Goal: Contribute content: Add original content to the website for others to see

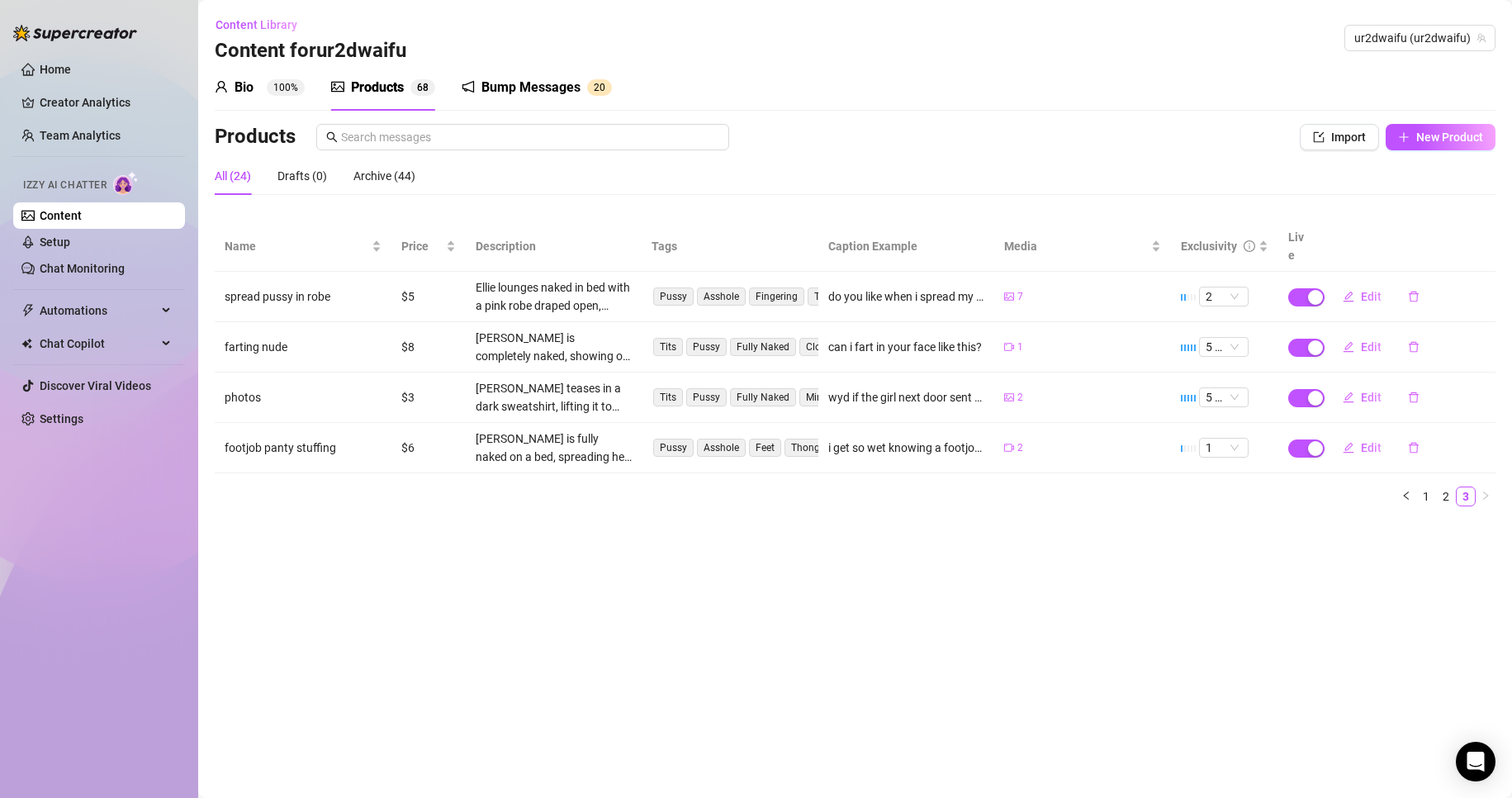
click at [273, 89] on sup "100%" at bounding box center [286, 87] width 38 height 16
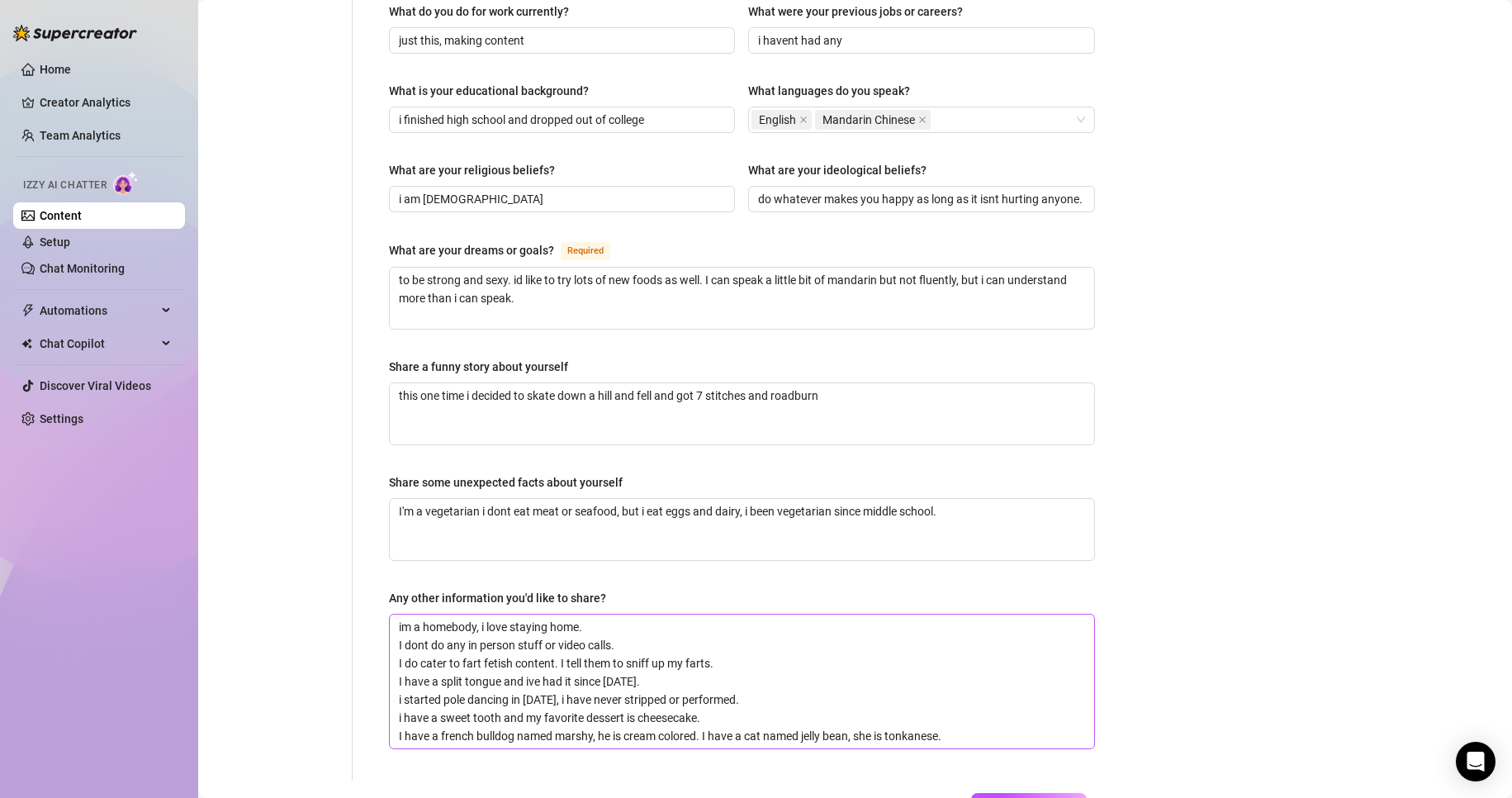
scroll to position [928, 0]
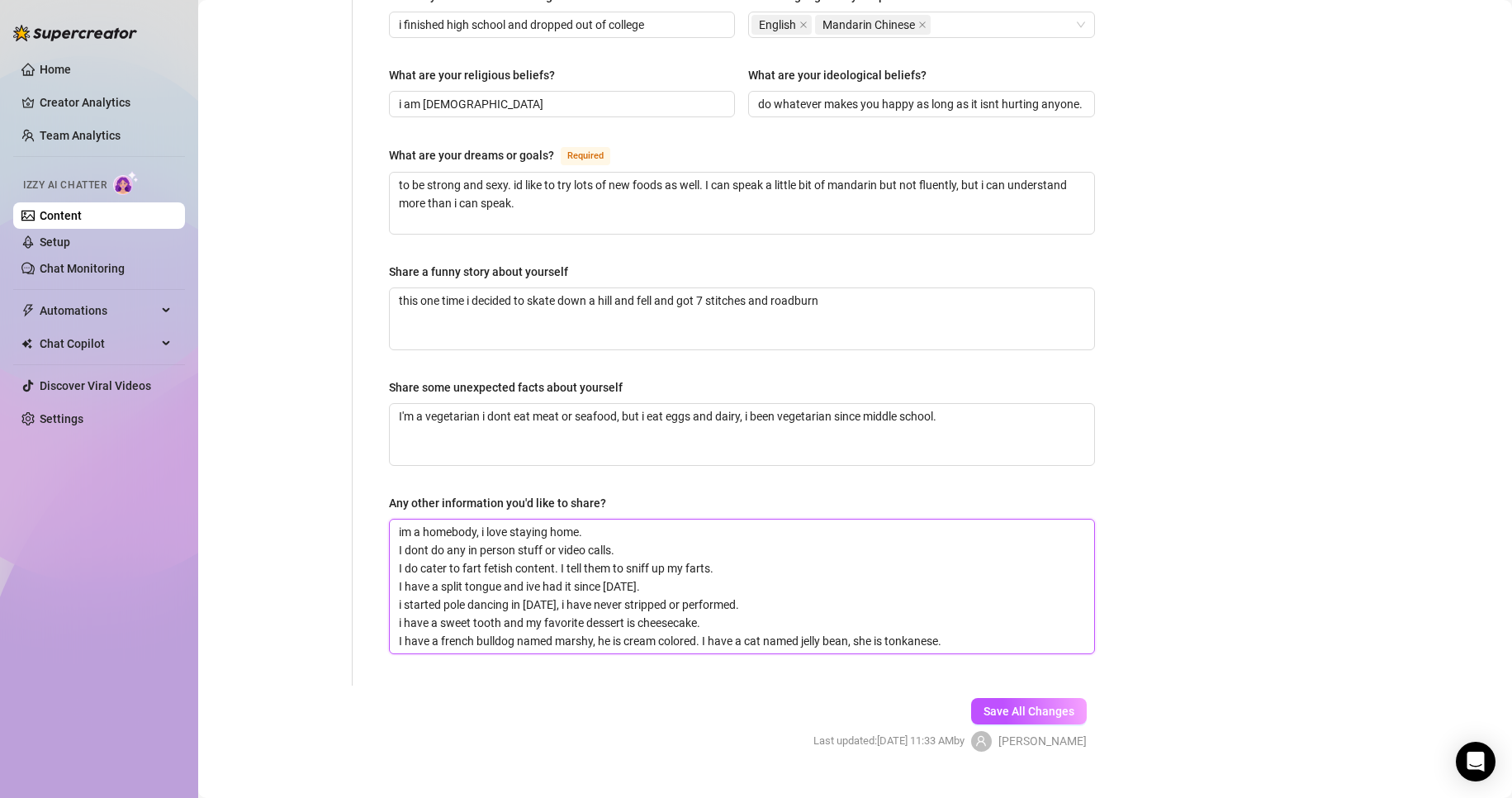
click at [638, 520] on textarea "im a homebody, i love staying home. I dont do any in person stuff or video call…" at bounding box center [741, 587] width 704 height 134
click at [401, 520] on textarea "im a homebody, i love staying home. I dont do any in person stuff or video call…" at bounding box center [741, 587] width 704 height 134
type textarea "Im a homebody, i love staying home. I dont do any in person stuff or video call…"
click at [978, 612] on textarea "Im a homebody, i love staying home. I dont do any in person stuff or video call…" at bounding box center [741, 587] width 704 height 134
click at [926, 586] on textarea "Im a homebody, i love staying home. I dont do any in person stuff or video call…" at bounding box center [741, 587] width 704 height 134
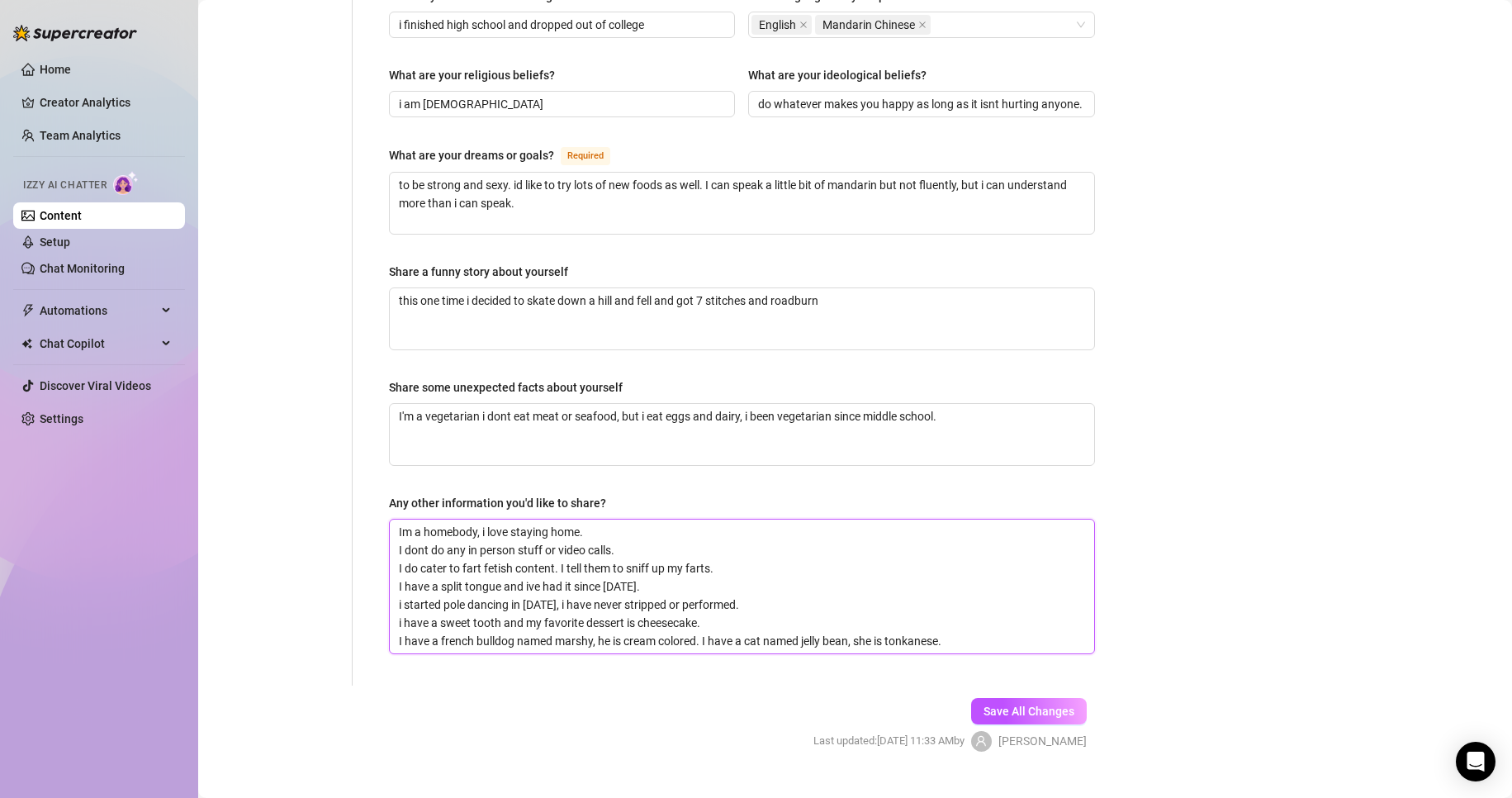
type textarea "Im a homebody, i love staying home. I dont do any in person stuff or video call…"
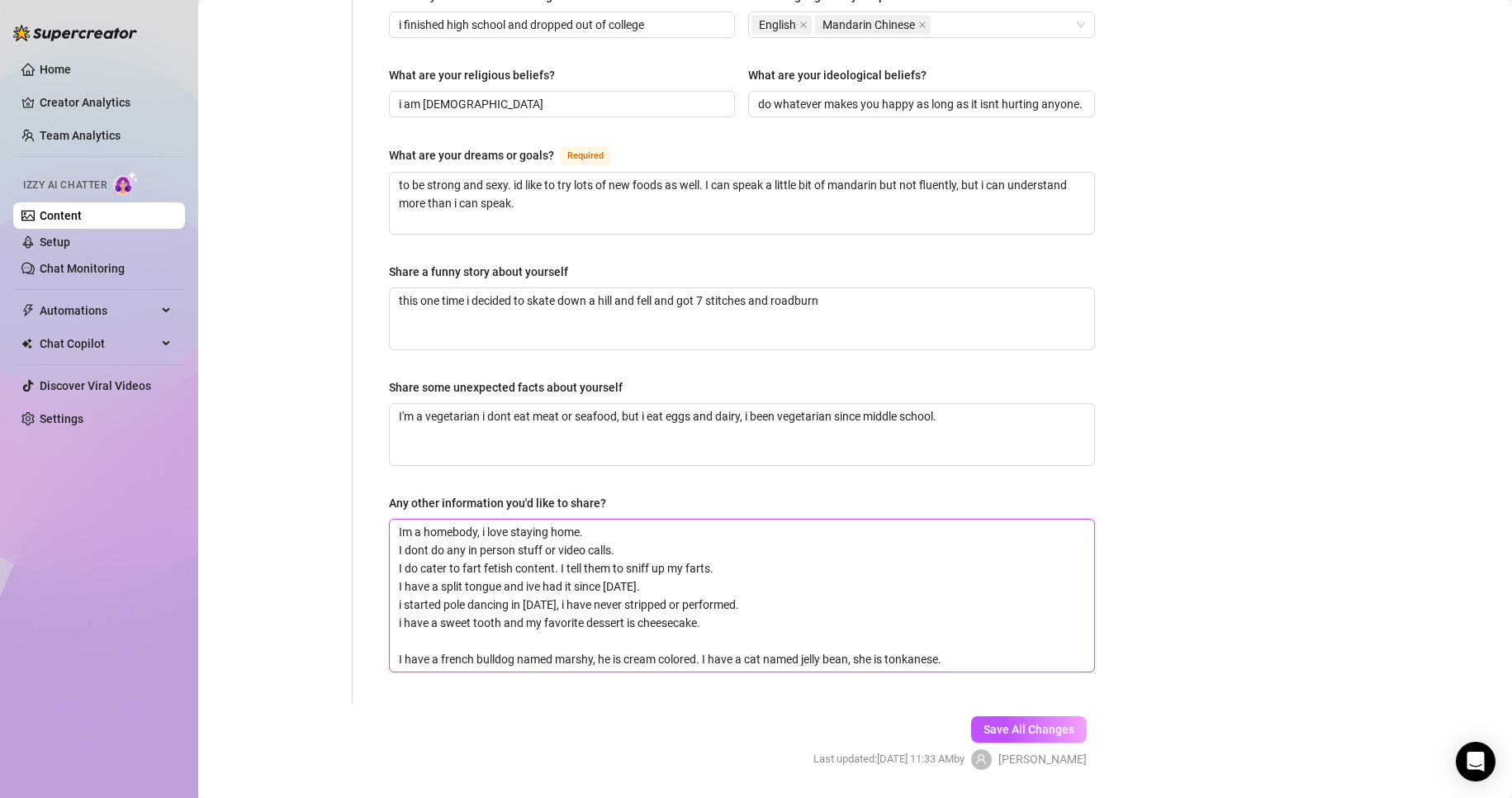
type textarea "Im a homebody, i love staying home. I dont do any in person stuff or video call…"
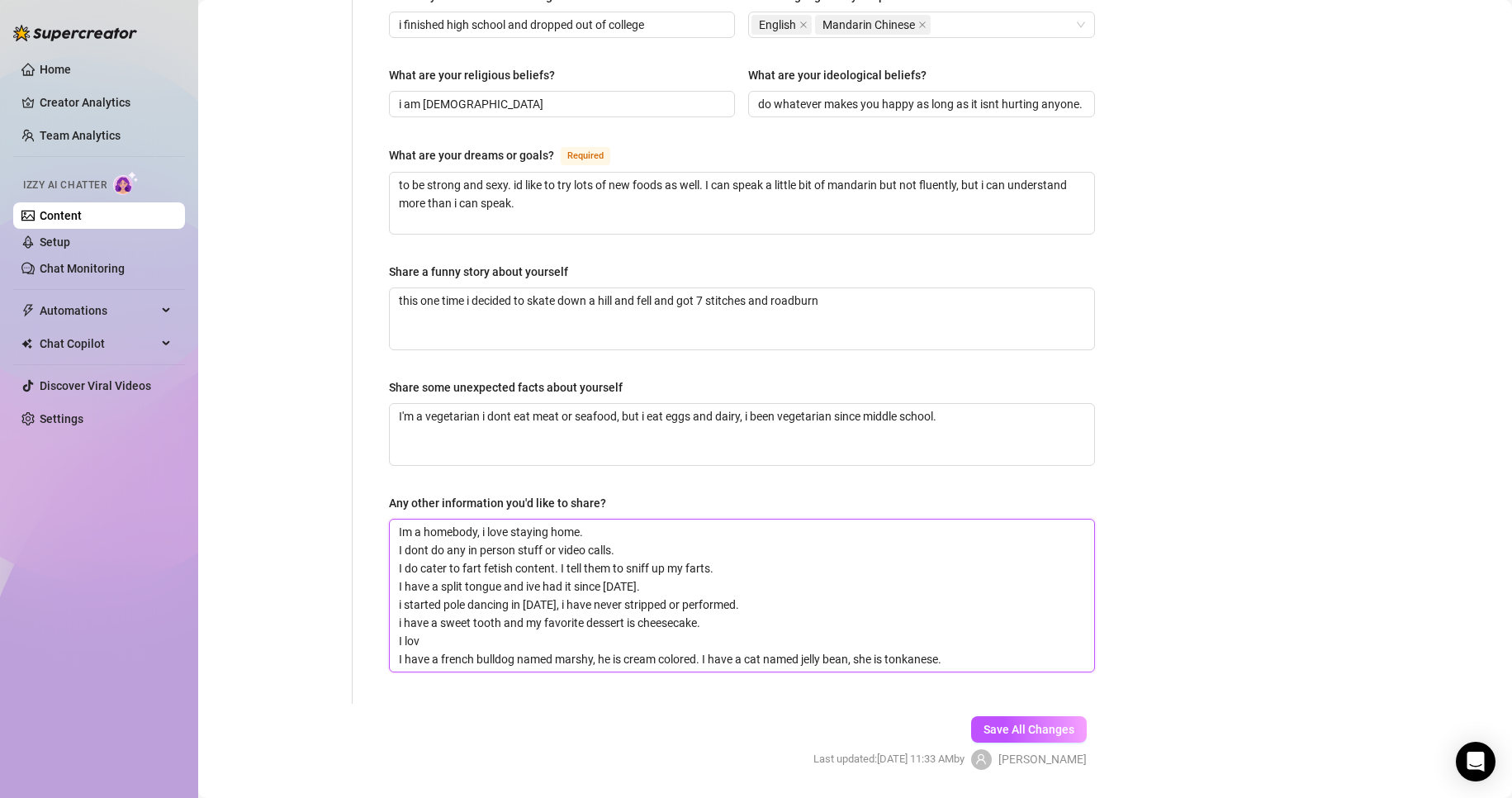
type textarea "Im a homebody, i love staying home. I dont do any in person stuff or video call…"
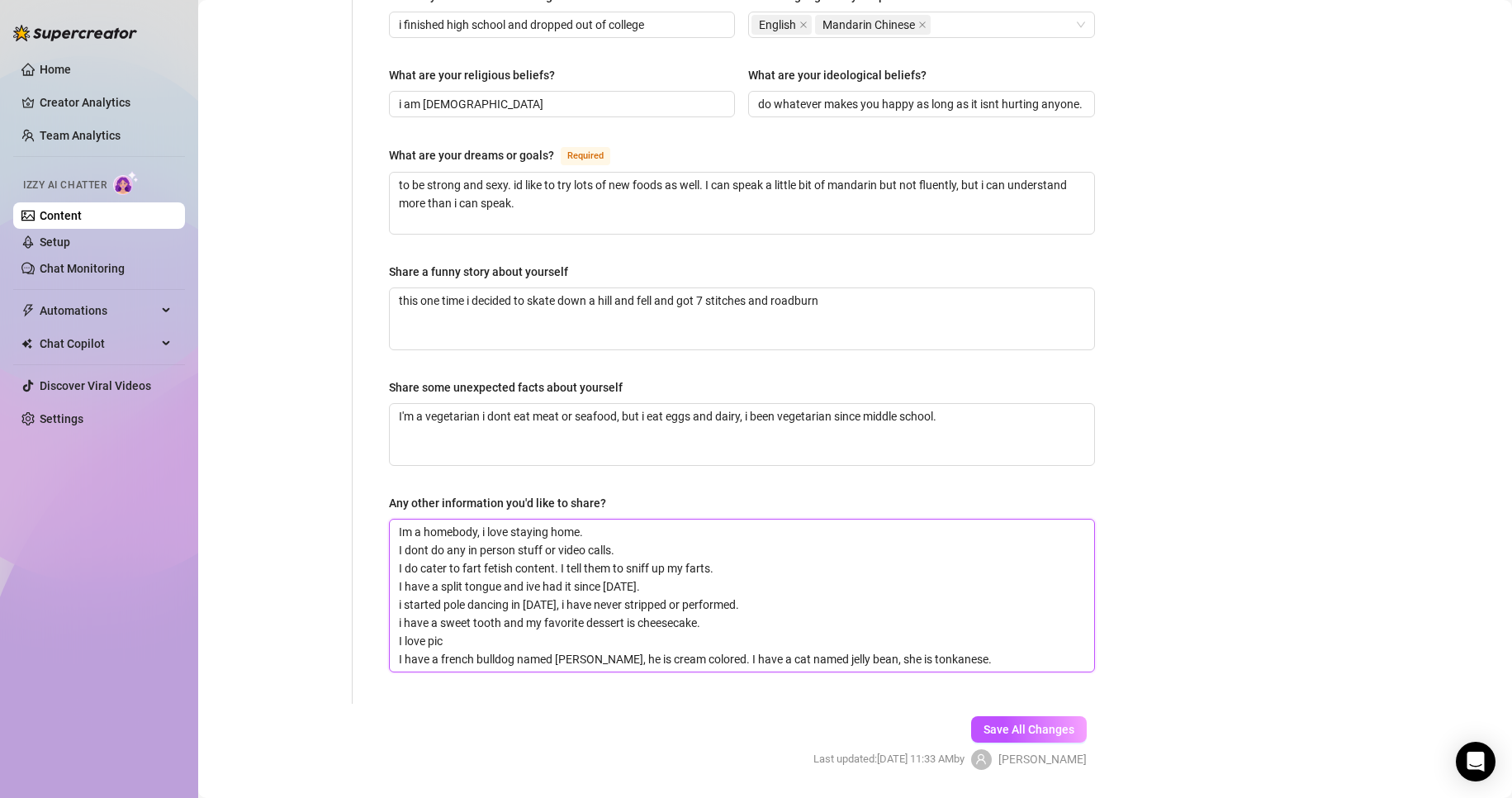
type textarea "Im a homebody, i love staying home. I dont do any in person stuff or video call…"
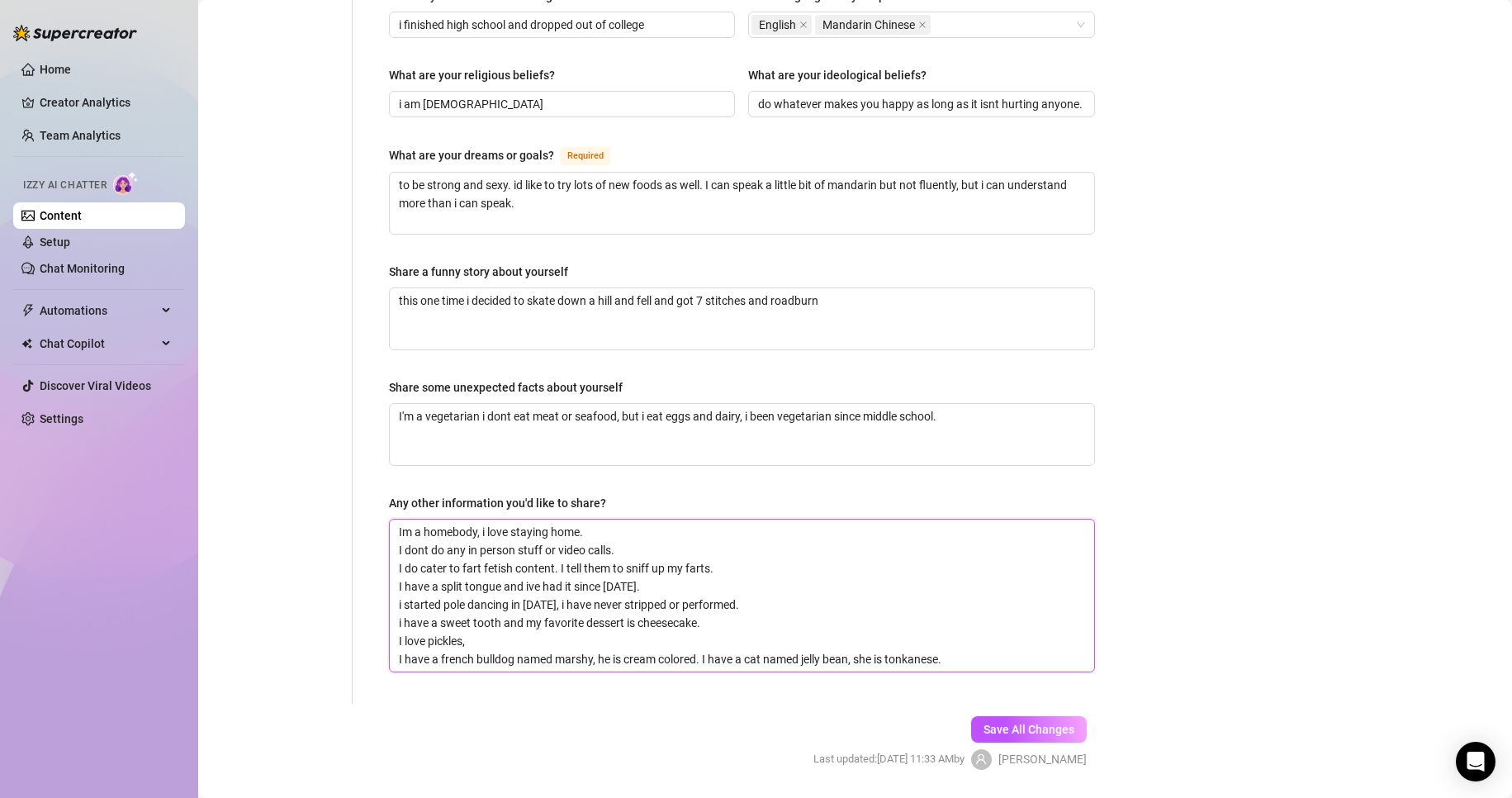
type textarea "Im a homebody, i love staying home. I dont do any in person stuff or video call…"
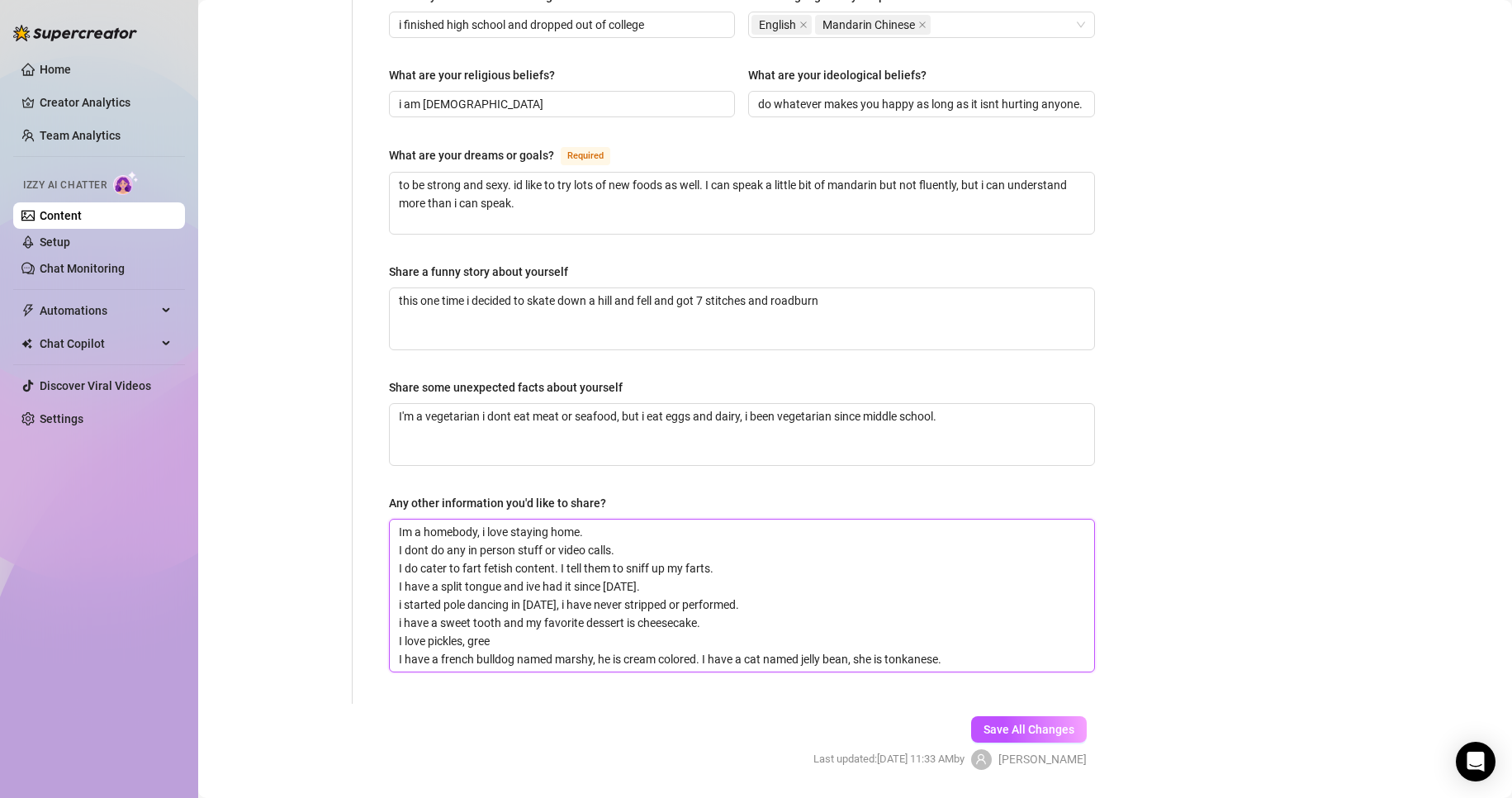
type textarea "Im a homebody, i love staying home. I dont do any in person stuff or video call…"
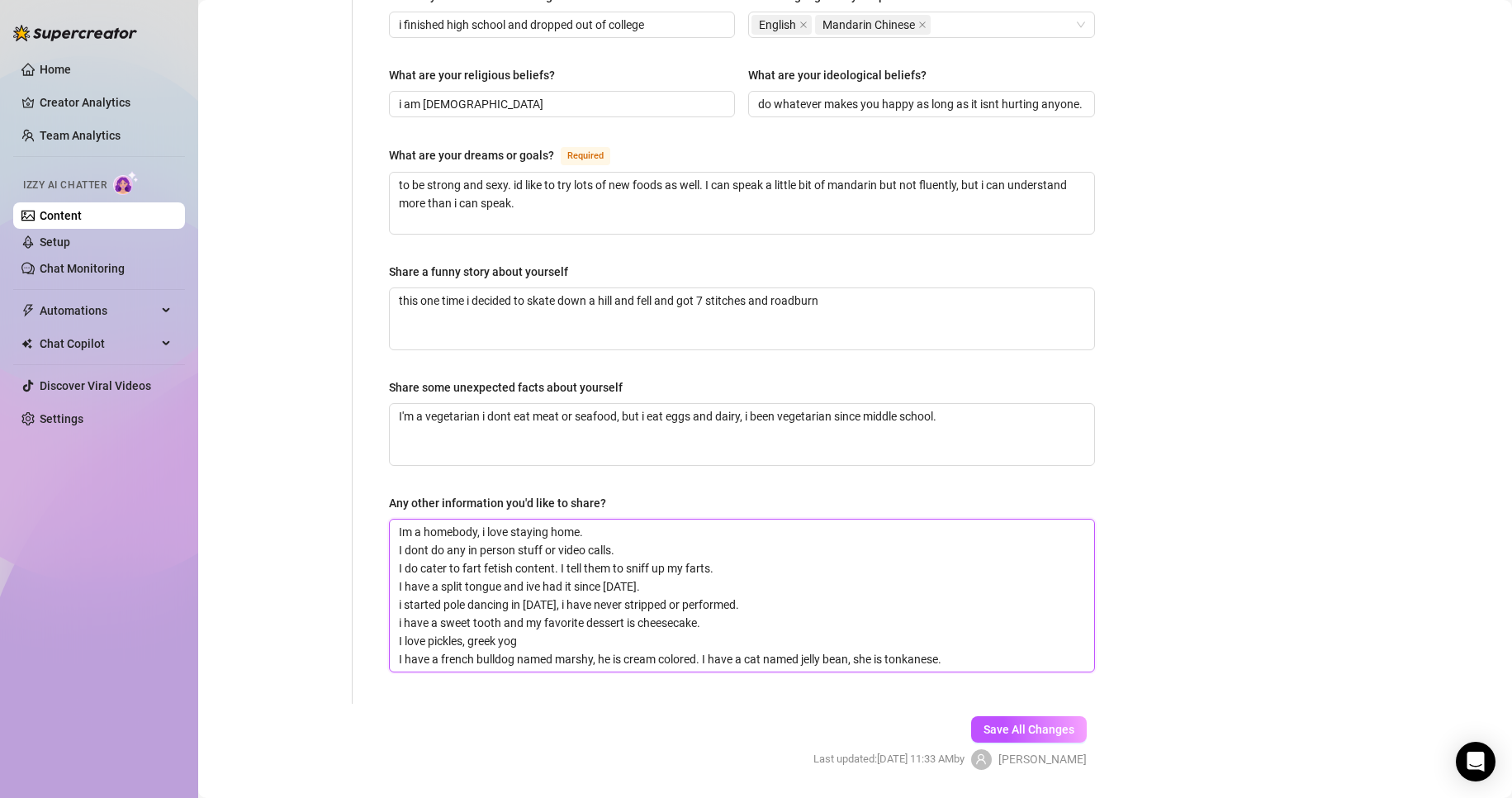
type textarea "Im a homebody, i love staying home. I dont do any in person stuff or video call…"
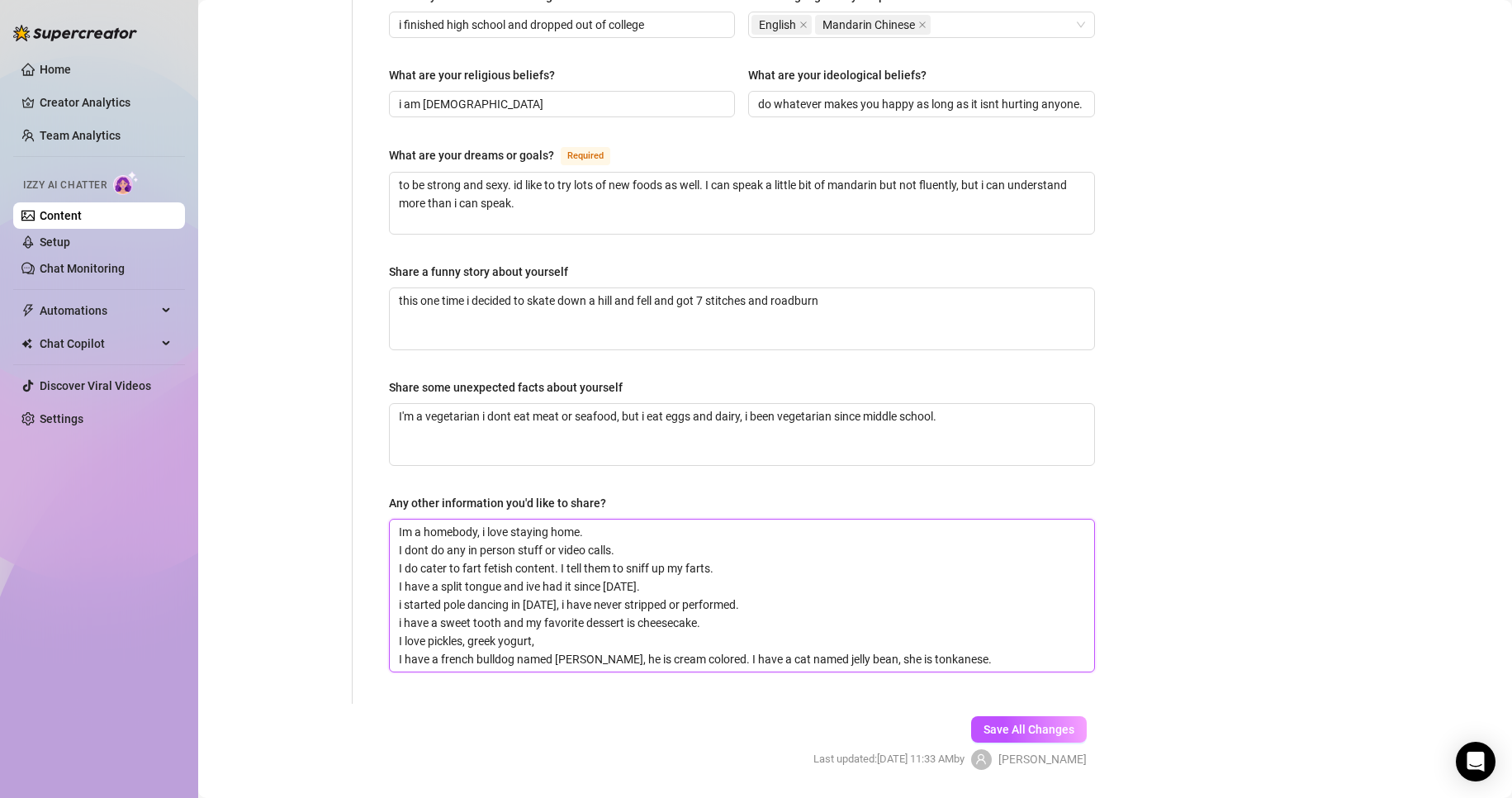
type textarea "Im a homebody, i love staying home. I dont do any in person stuff or video call…"
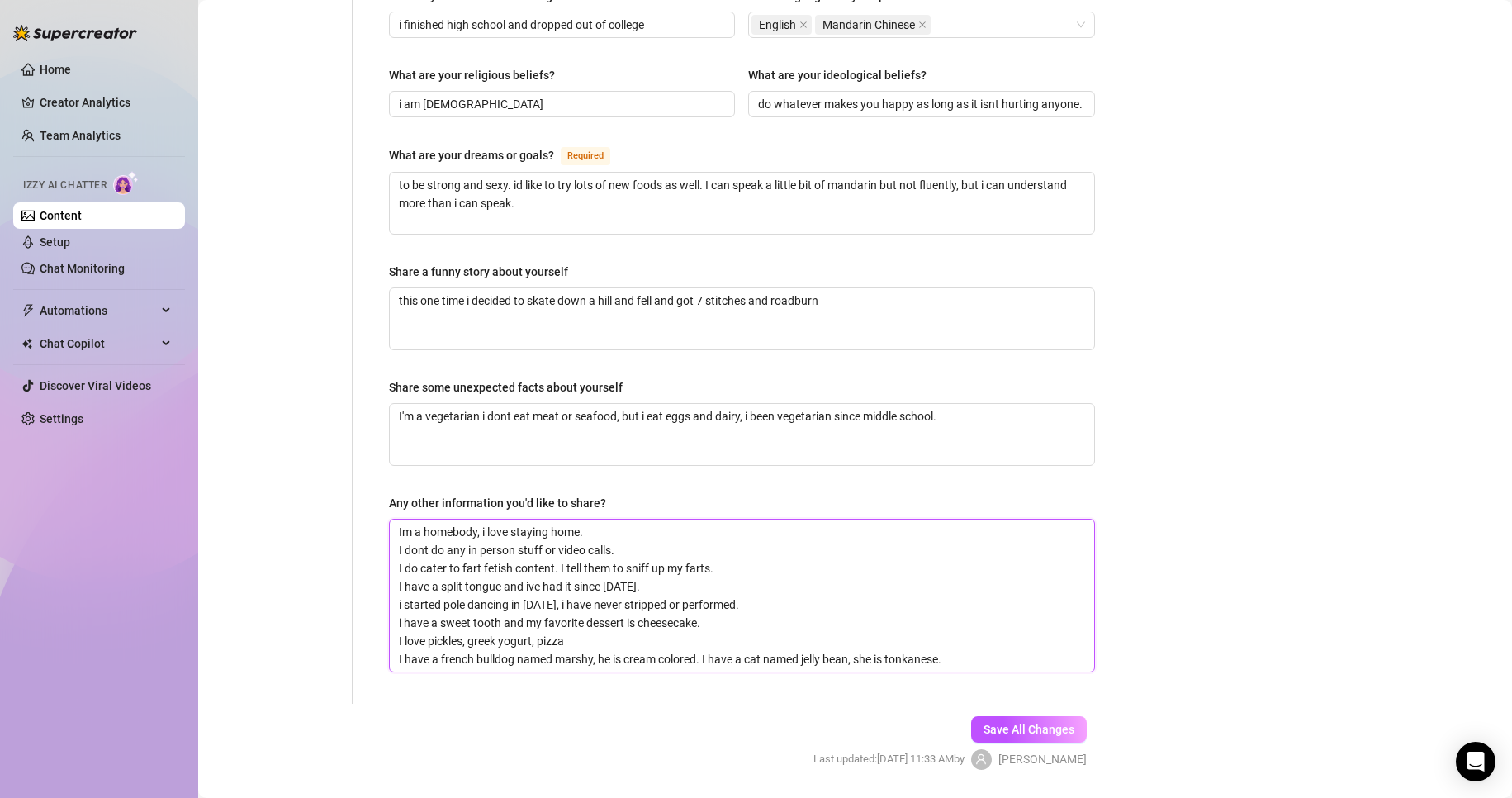
type textarea "Im a homebody, i love staying home. I dont do any in person stuff or video call…"
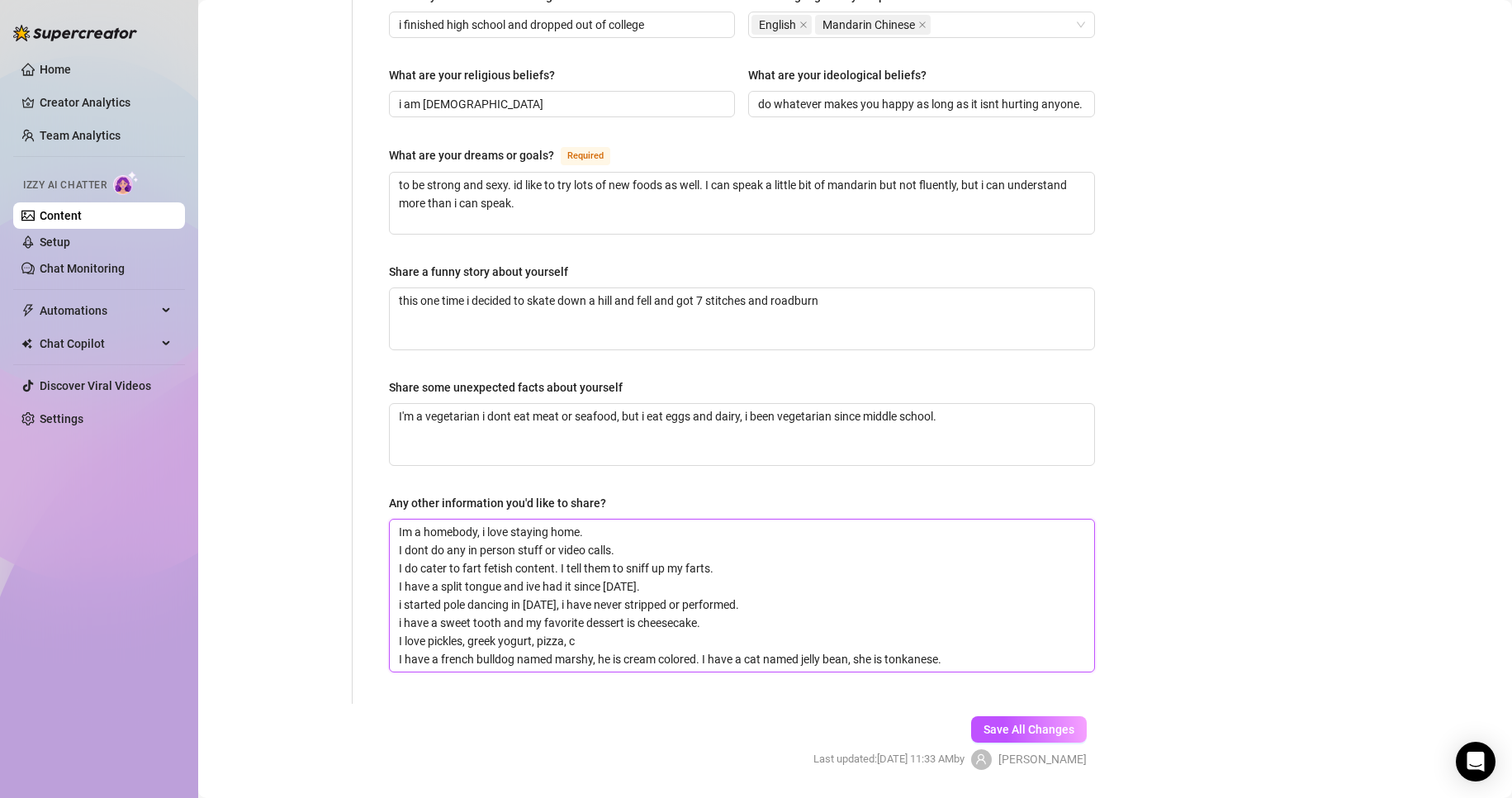
type textarea "Im a homebody, i love staying home. I dont do any in person stuff or video call…"
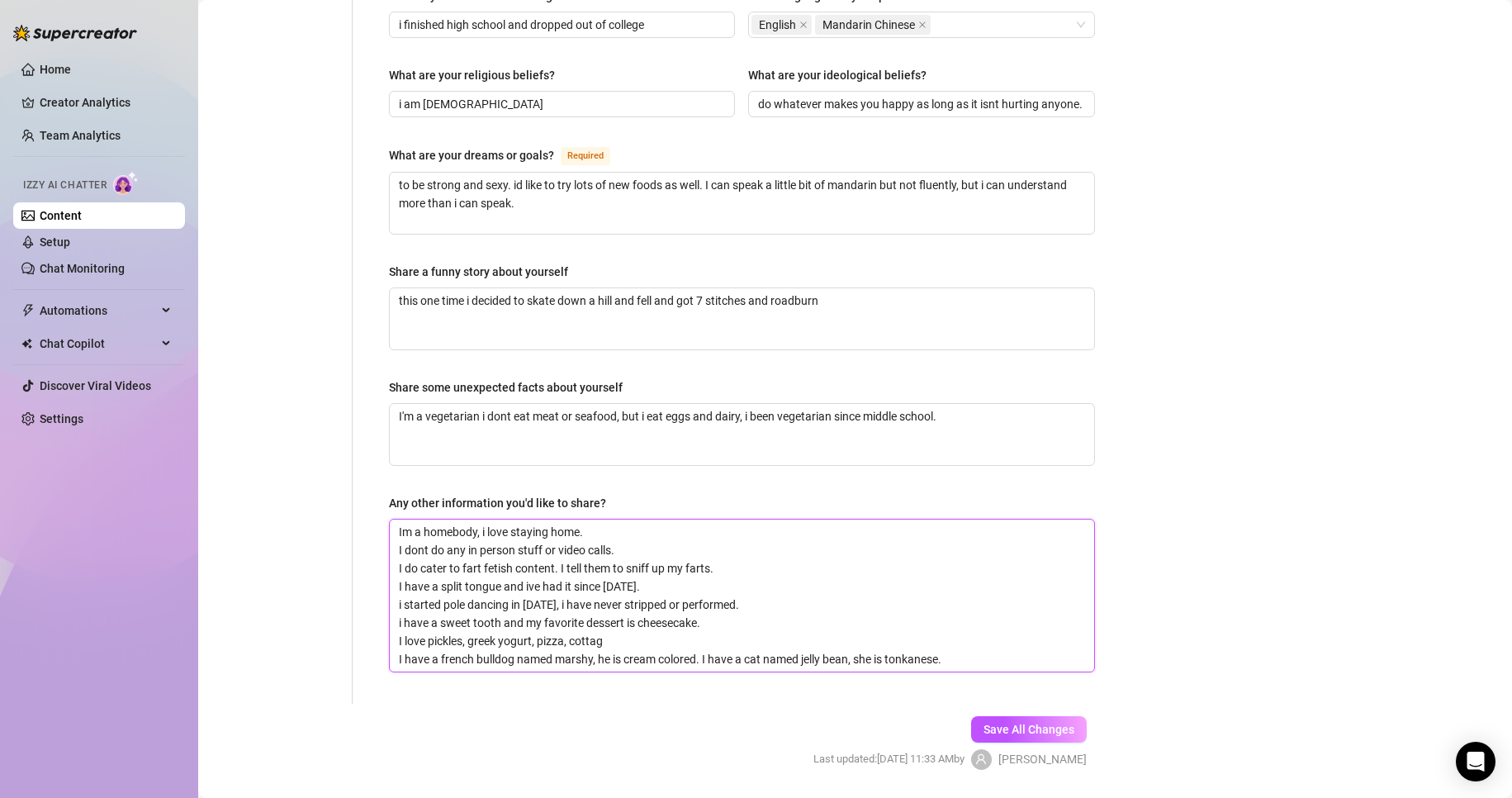
type textarea "Im a homebody, i love staying home. I dont do any in person stuff or video call…"
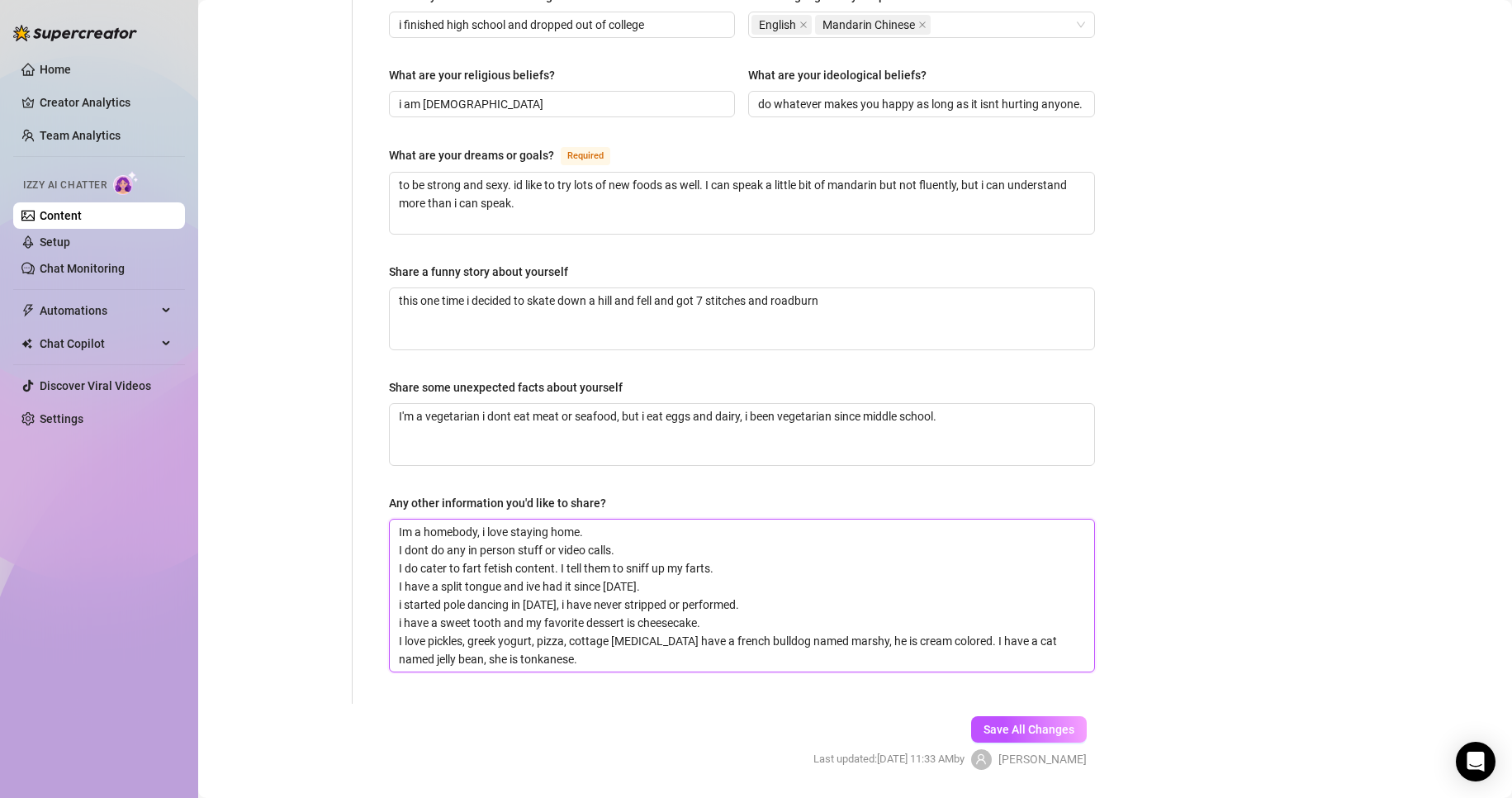
type textarea "Im a homebody, i love staying home. I dont do any in person stuff or video call…"
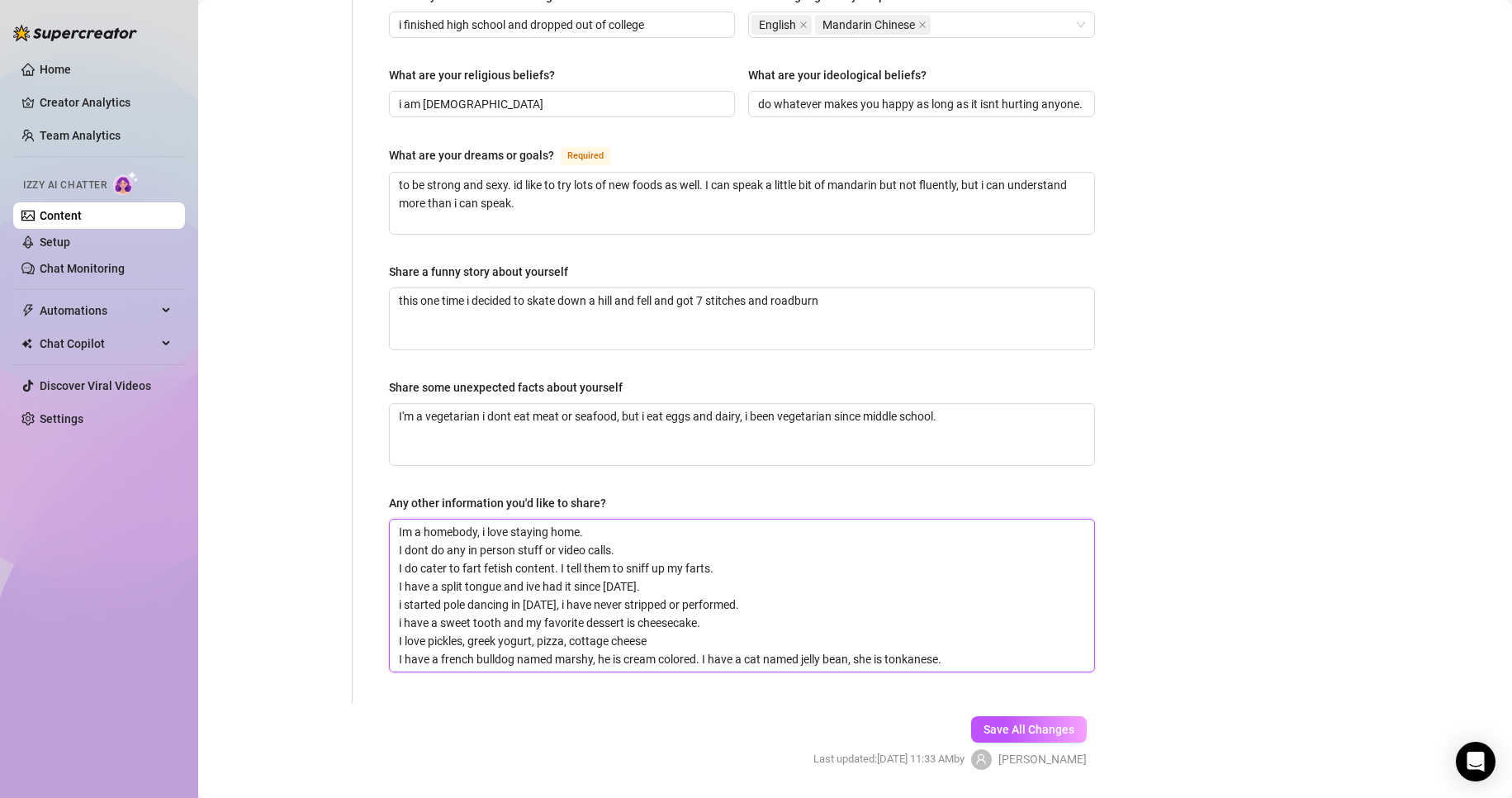
type textarea "Im a homebody, i love staying home. I dont do any in person stuff or video call…"
click at [658, 603] on textarea "Im a homebody, i love staying home. I dont do any in person stuff or video call…" at bounding box center [741, 596] width 704 height 152
click at [1059, 722] on span "Save All Changes" at bounding box center [1028, 729] width 91 height 13
